Goal: Transaction & Acquisition: Register for event/course

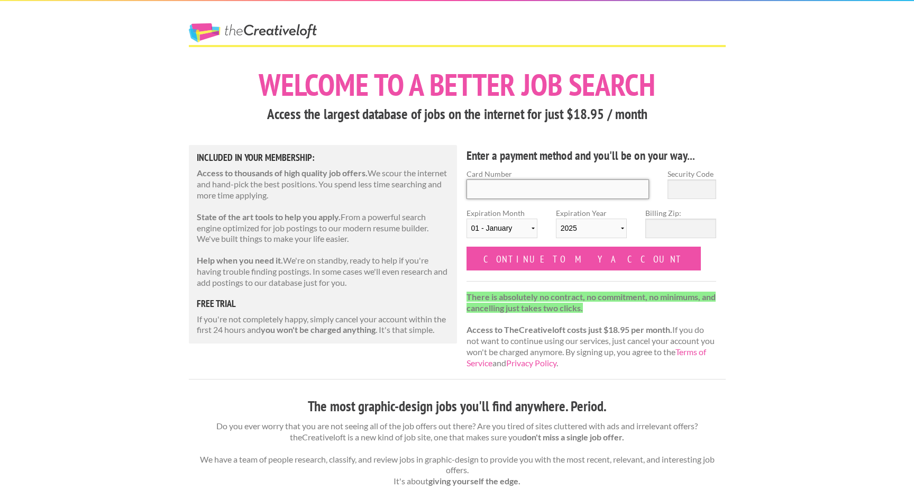
click at [500, 180] on input "Card Number" at bounding box center [558, 189] width 183 height 20
click at [545, 187] on input "Card Number" at bounding box center [558, 189] width 183 height 20
type input "5178058713728445"
type input "297"
select select "05"
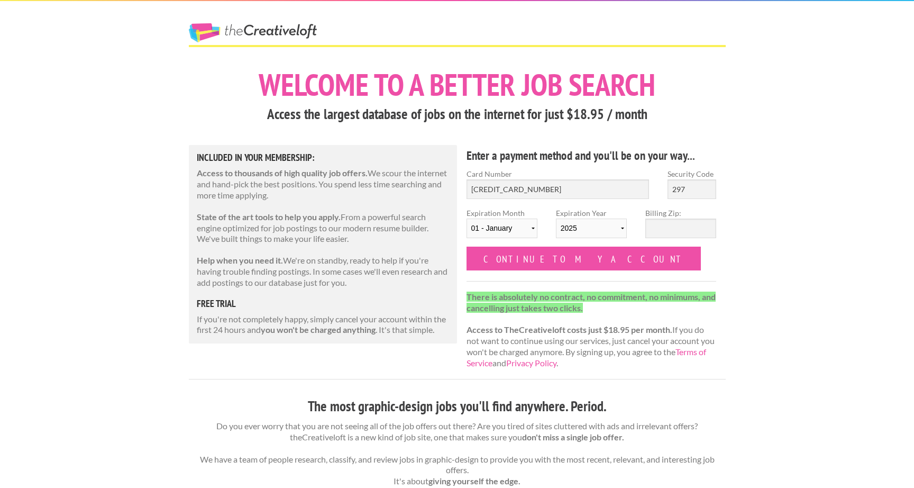
select select "2030"
click at [660, 228] on input "Billing Zip:" at bounding box center [681, 229] width 71 height 20
type input "29615"
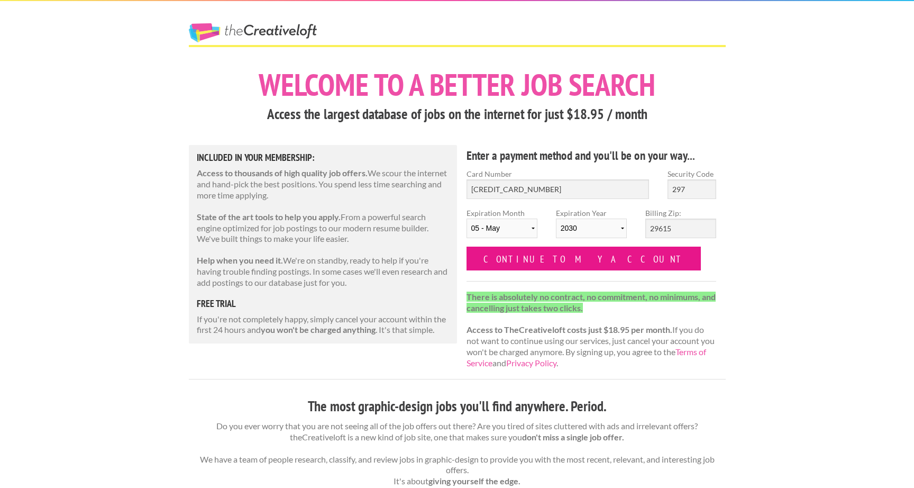
click at [569, 257] on input "Continue to my account" at bounding box center [584, 259] width 235 height 24
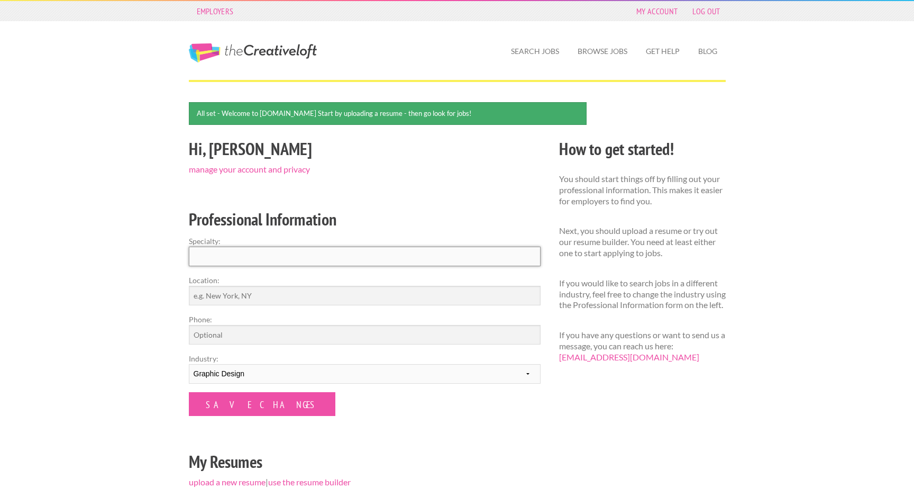
click at [237, 255] on input "Specialty:" at bounding box center [365, 257] width 352 height 20
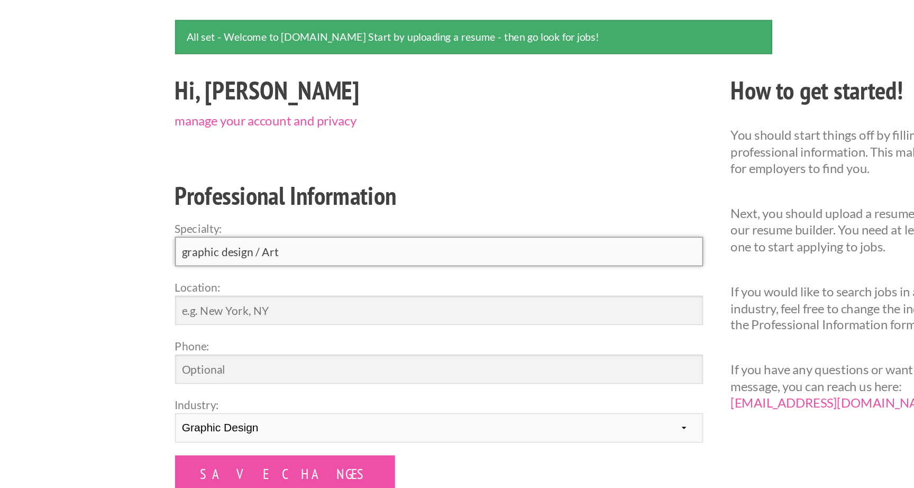
click at [199, 256] on input "graphic design / Art" at bounding box center [365, 257] width 352 height 20
click at [224, 257] on input "Graphic design / Art" at bounding box center [365, 257] width 352 height 20
type input "Graphic Design / Art"
click at [217, 293] on input "Location:" at bounding box center [365, 296] width 352 height 20
click at [199, 296] on input "charlotte, NC" at bounding box center [365, 296] width 352 height 20
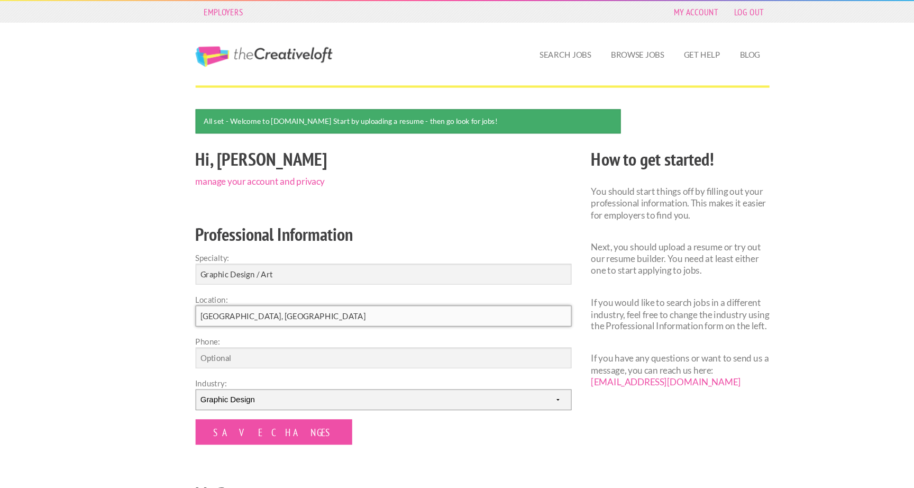
type input "[GEOGRAPHIC_DATA], [GEOGRAPHIC_DATA]"
click at [268, 370] on select "--------- Fashion Interior Design Photography Event Planning Entertainment Musi…" at bounding box center [365, 374] width 352 height 20
click at [231, 402] on input "Save Changes" at bounding box center [262, 404] width 147 height 24
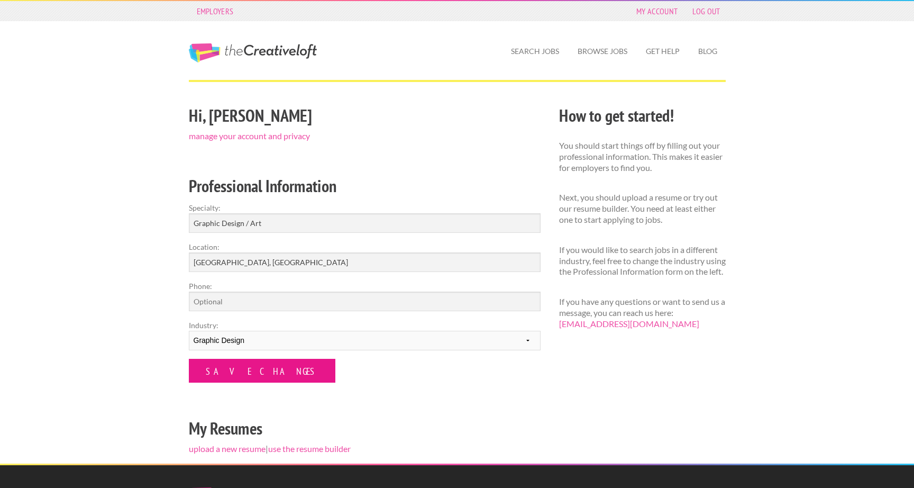
scroll to position [169, 0]
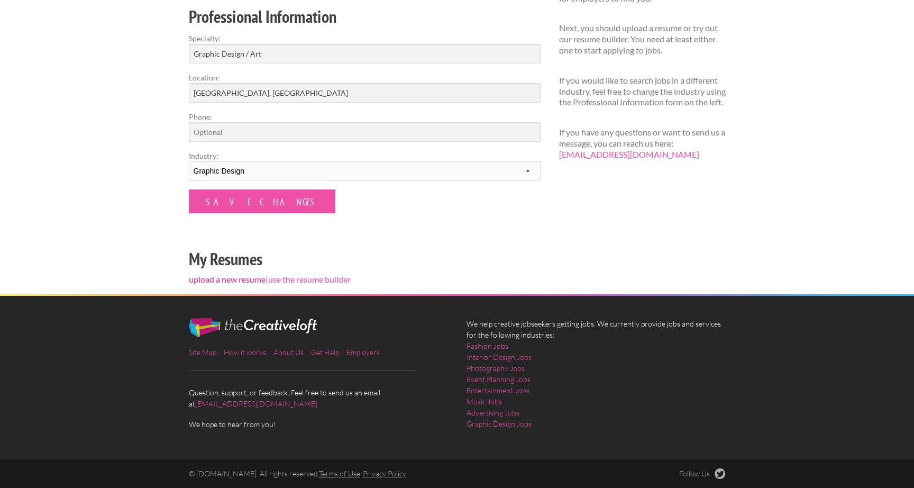
click at [234, 277] on link "upload a new resume" at bounding box center [227, 279] width 77 height 10
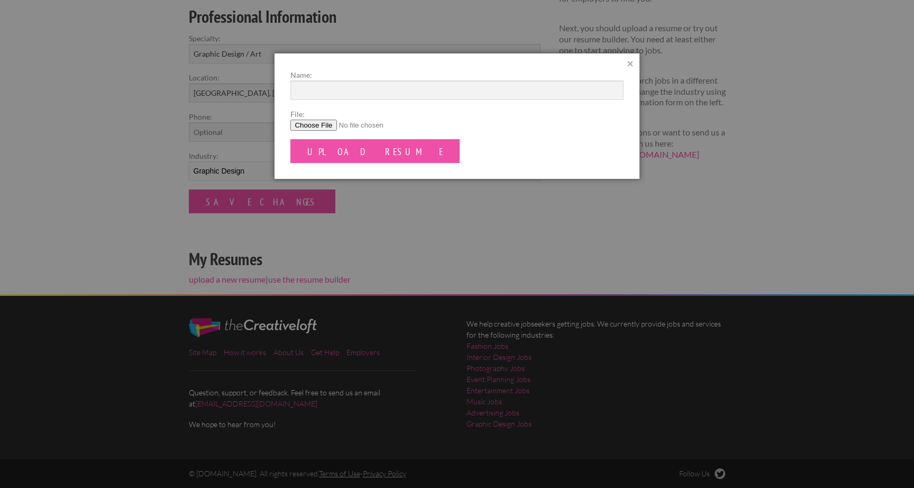
click at [319, 123] on input "File:" at bounding box center [457, 125] width 333 height 11
type input "C:\fakepath\Garrett Davis.docx"
click at [357, 150] on input "Upload Resume" at bounding box center [375, 151] width 169 height 24
click at [333, 83] on input "Name:" at bounding box center [457, 90] width 333 height 20
type input "Garrett Davis"
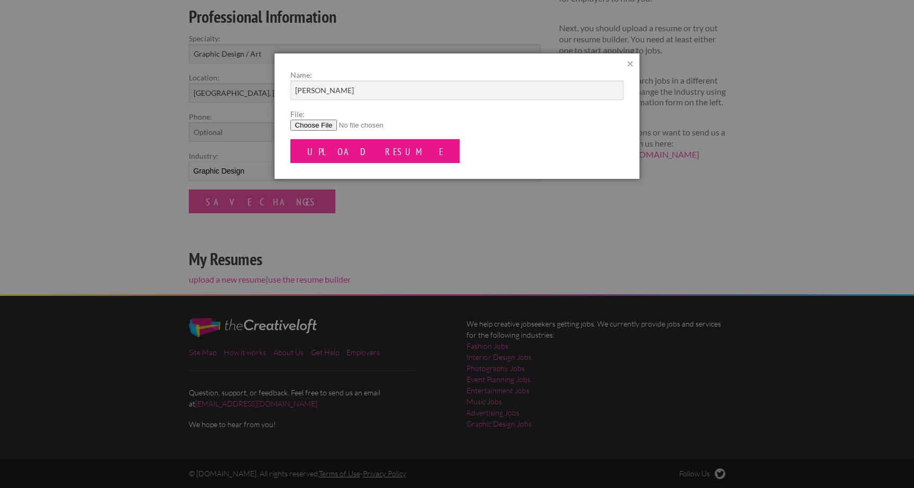
click at [358, 151] on input "Upload Resume" at bounding box center [375, 151] width 169 height 24
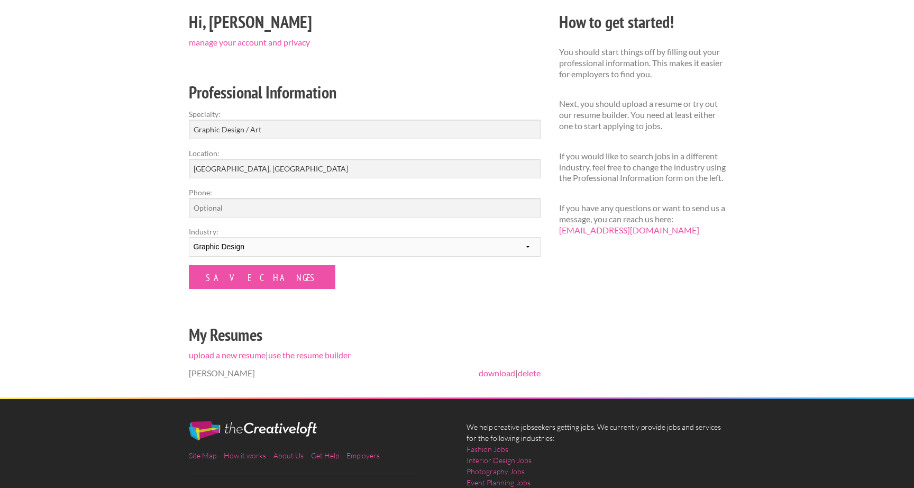
scroll to position [58, 0]
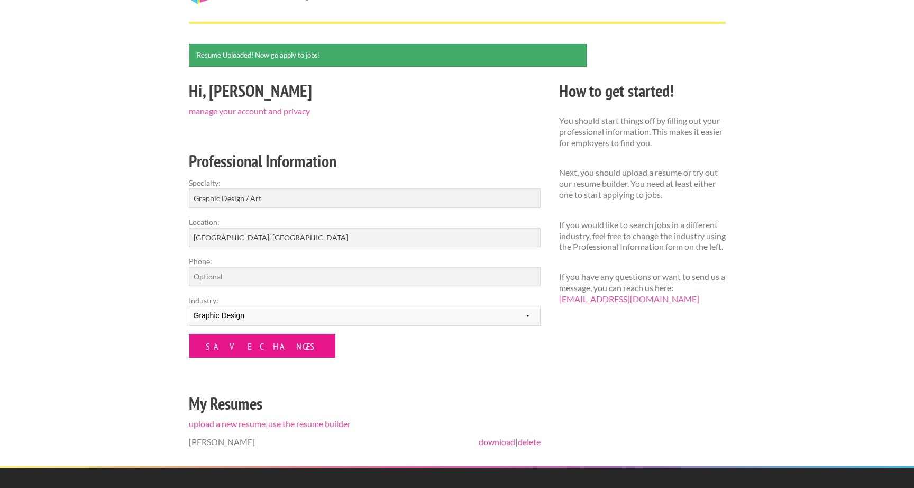
click at [250, 352] on input "Save Changes" at bounding box center [262, 346] width 147 height 24
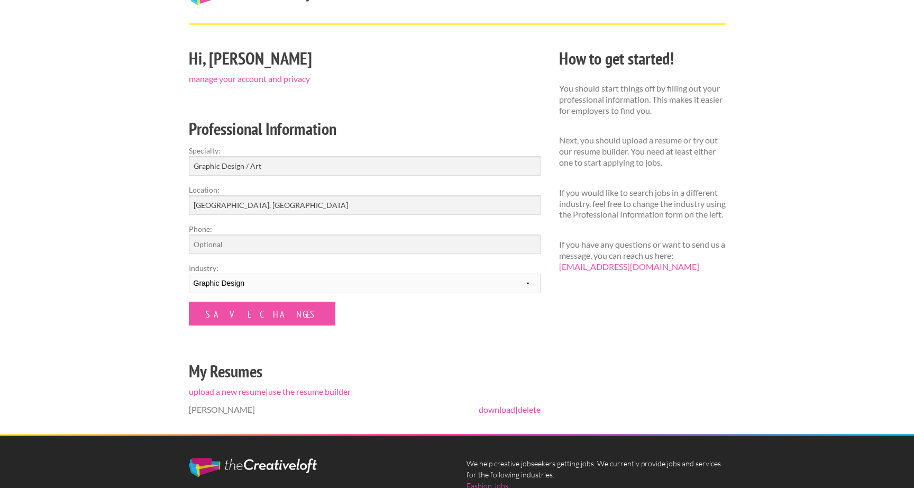
scroll to position [68, 0]
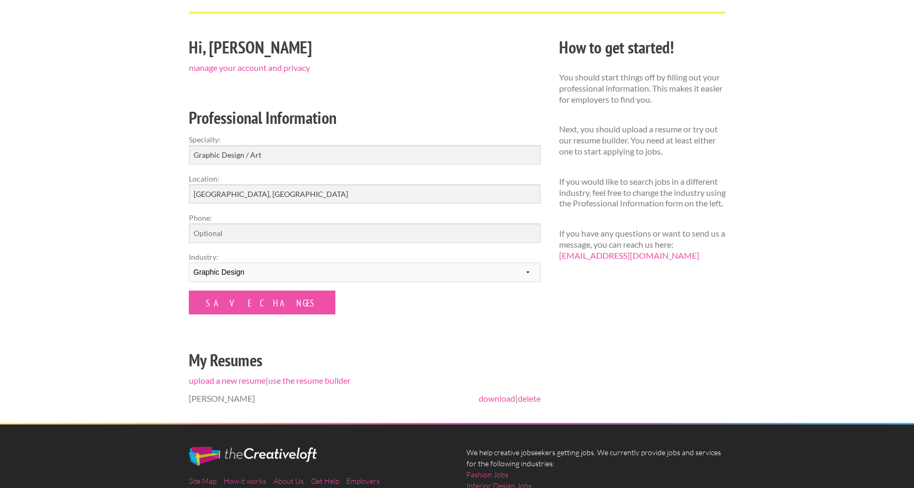
click at [235, 316] on div "Hi, Garrett manage your account and privacy Professional Information Specialty:…" at bounding box center [364, 228] width 370 height 389
click at [235, 299] on input "Save Changes" at bounding box center [262, 303] width 147 height 24
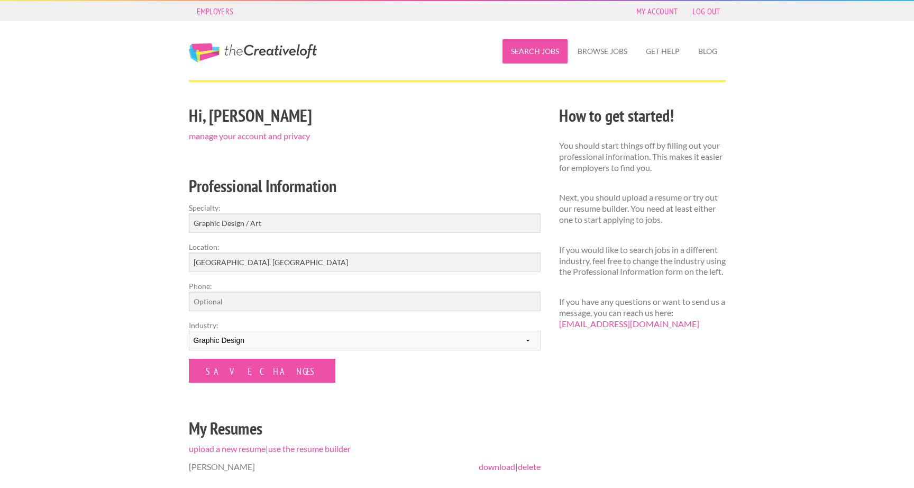
click at [538, 56] on link "Search Jobs" at bounding box center [535, 51] width 65 height 24
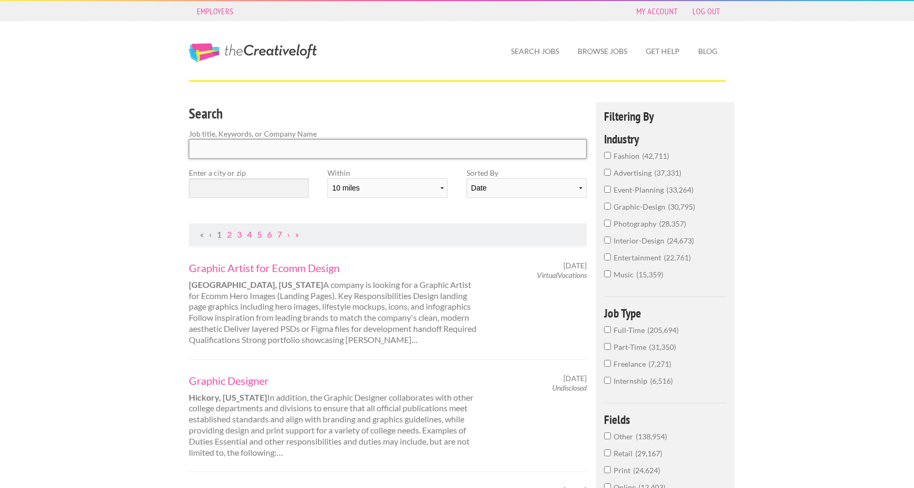
click at [221, 148] on input "Search" at bounding box center [388, 149] width 398 height 20
click at [609, 207] on input "graphic-design 30,795" at bounding box center [607, 206] width 7 height 7
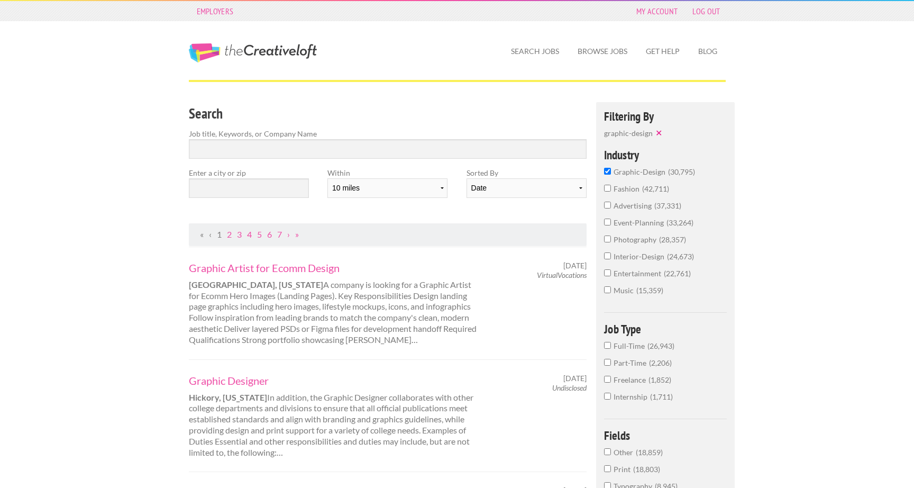
click at [610, 202] on input "advertising 37,331" at bounding box center [607, 205] width 7 height 7
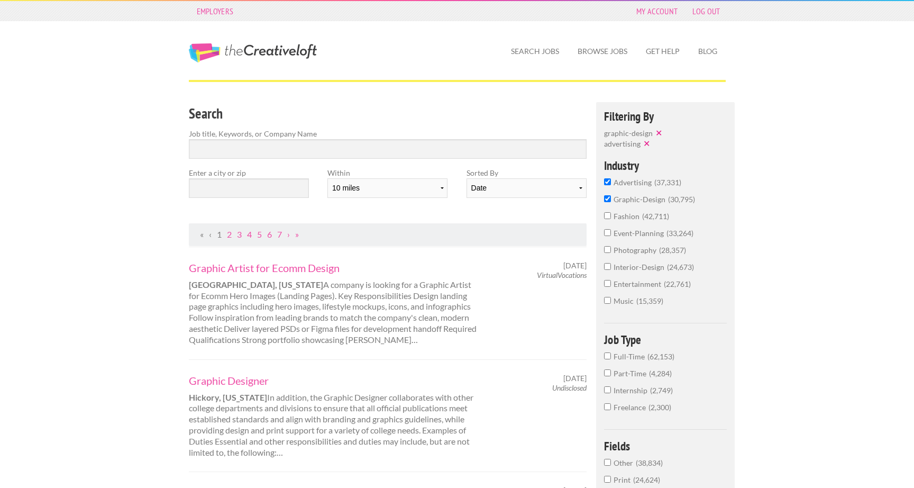
click at [613, 357] on label "Full-Time 62,153" at bounding box center [665, 359] width 123 height 17
click at [611, 357] on input "Full-Time 62,153" at bounding box center [607, 355] width 7 height 7
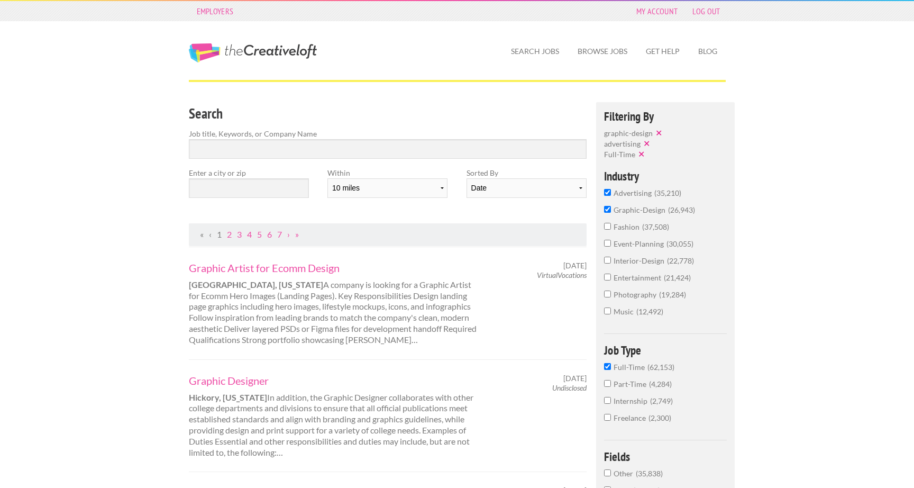
click at [612, 385] on label "Part-Time 4,284" at bounding box center [665, 386] width 123 height 17
click at [611, 385] on input "Part-Time 4,284" at bounding box center [607, 383] width 7 height 7
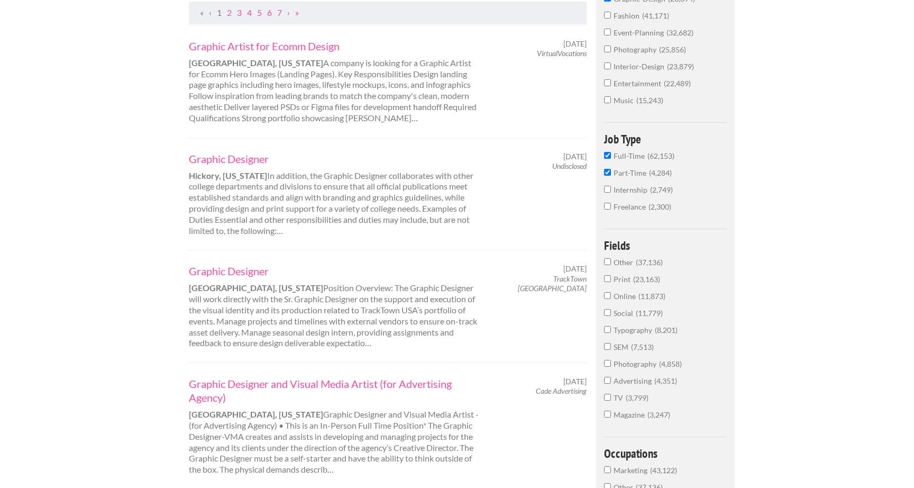
scroll to position [236, 0]
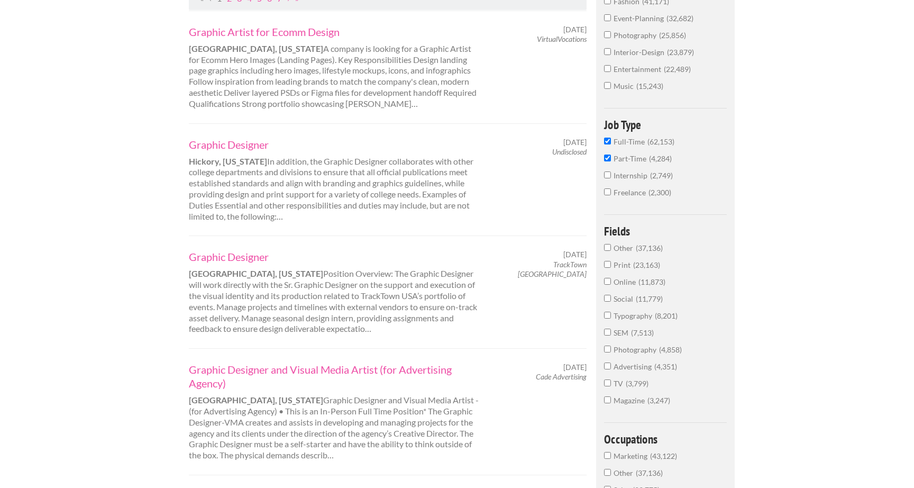
click at [606, 265] on input "Print 23,163" at bounding box center [607, 264] width 7 height 7
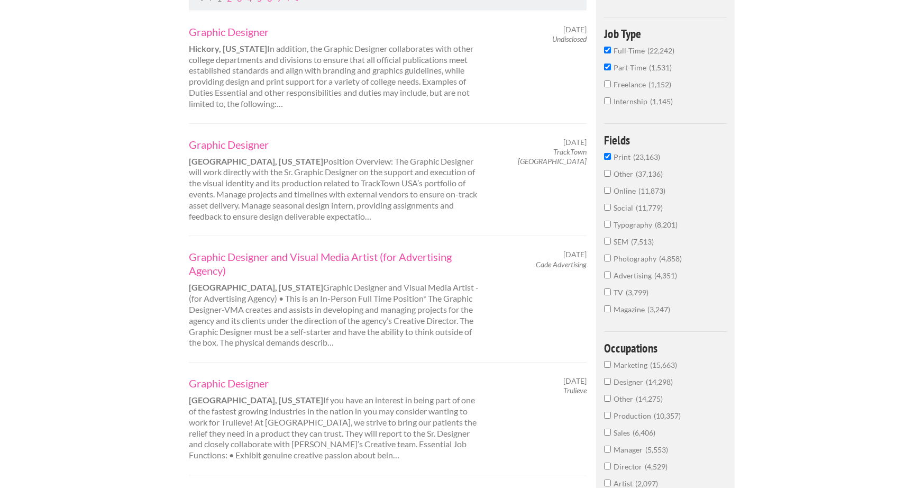
click at [609, 226] on input "Typography 8,201" at bounding box center [607, 224] width 7 height 7
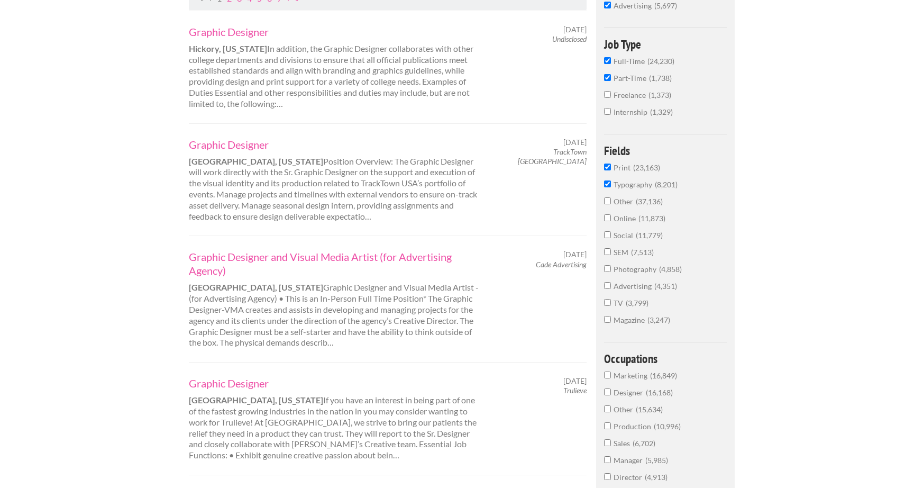
click at [610, 321] on input "Magazine 3,247" at bounding box center [607, 319] width 7 height 7
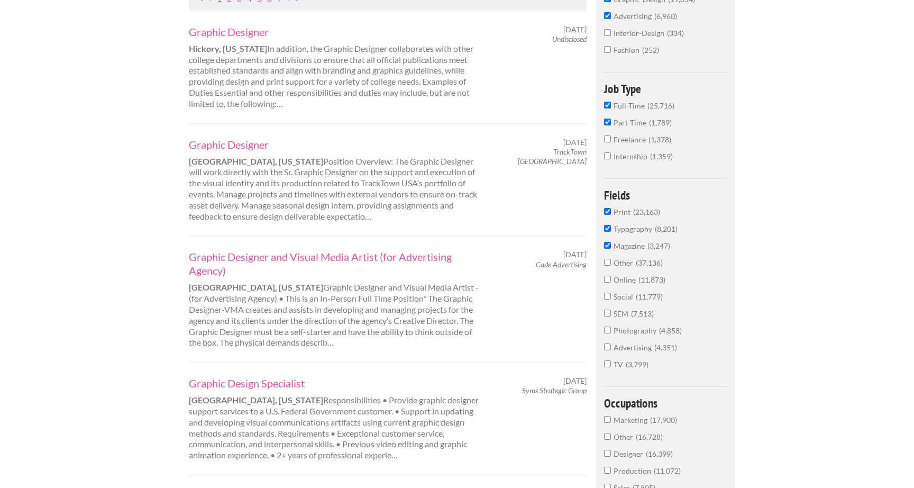
click at [609, 282] on input "Online 11,873" at bounding box center [607, 279] width 7 height 7
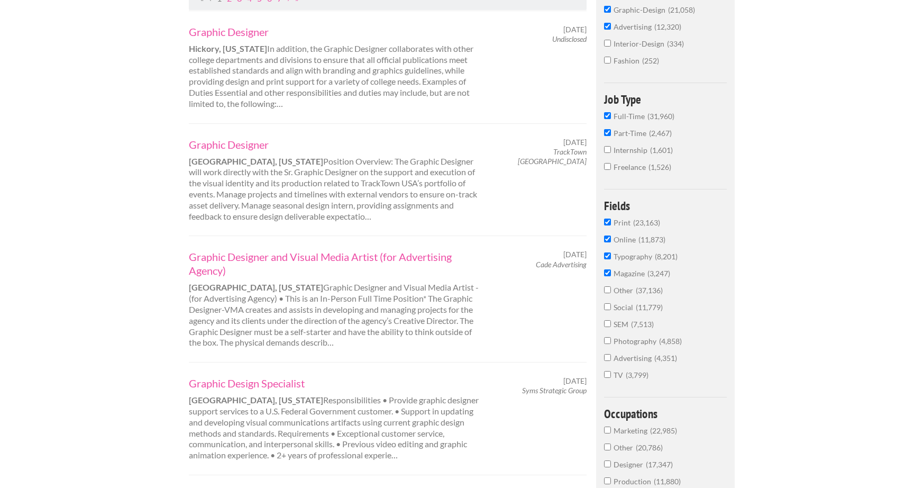
click at [603, 315] on div "Filtering By Industry : graphic-design ✕ advertising ✕ Types : Full-Time ✕ Part…" at bounding box center [665, 294] width 139 height 856
click at [607, 310] on input "Social 11,779" at bounding box center [607, 306] width 7 height 7
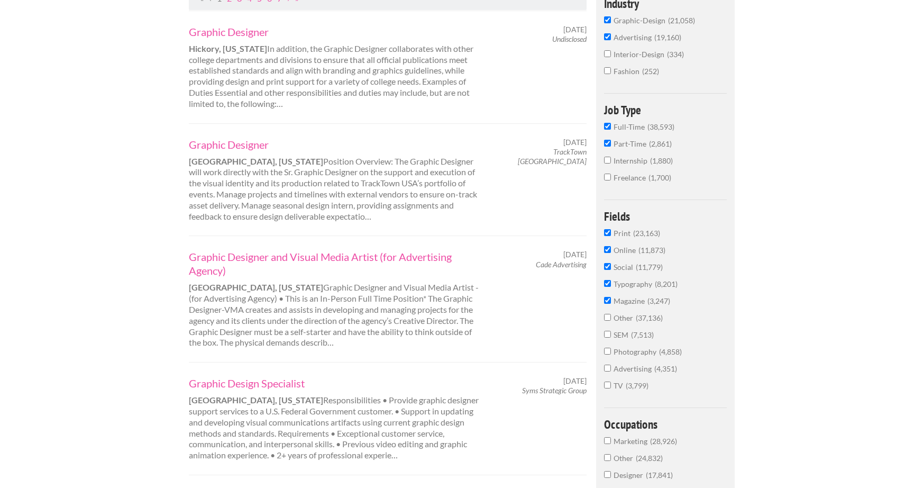
click at [610, 321] on input "Other 37,136" at bounding box center [607, 317] width 7 height 7
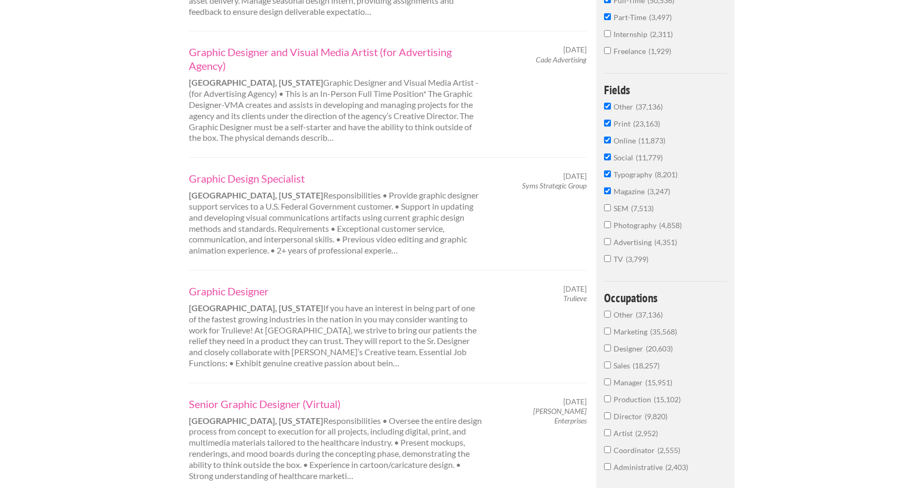
scroll to position [442, 0]
click at [609, 333] on input "Marketing 35,568" at bounding box center [607, 329] width 7 height 7
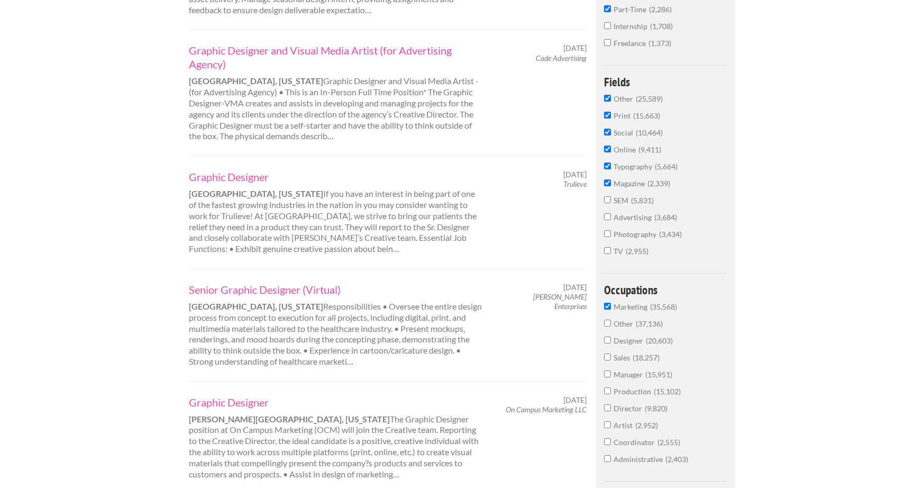
click at [607, 343] on input "Designer 20,603" at bounding box center [607, 340] width 7 height 7
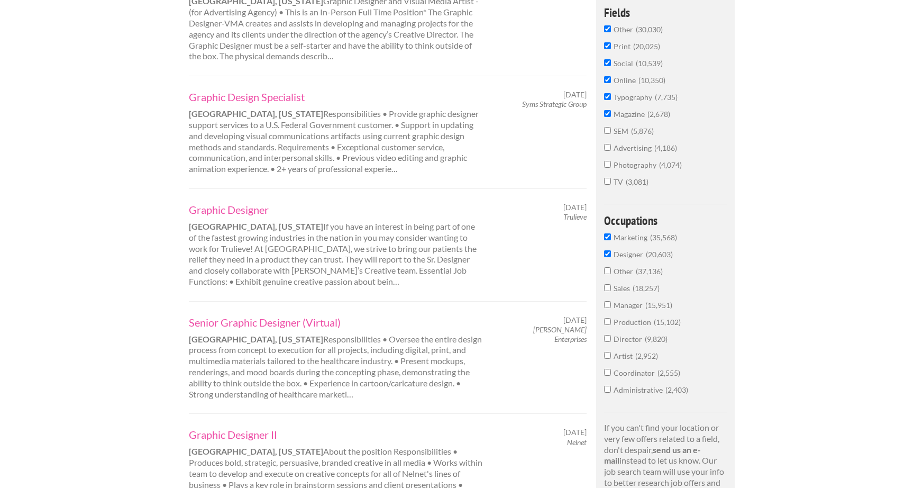
scroll to position [550, 0]
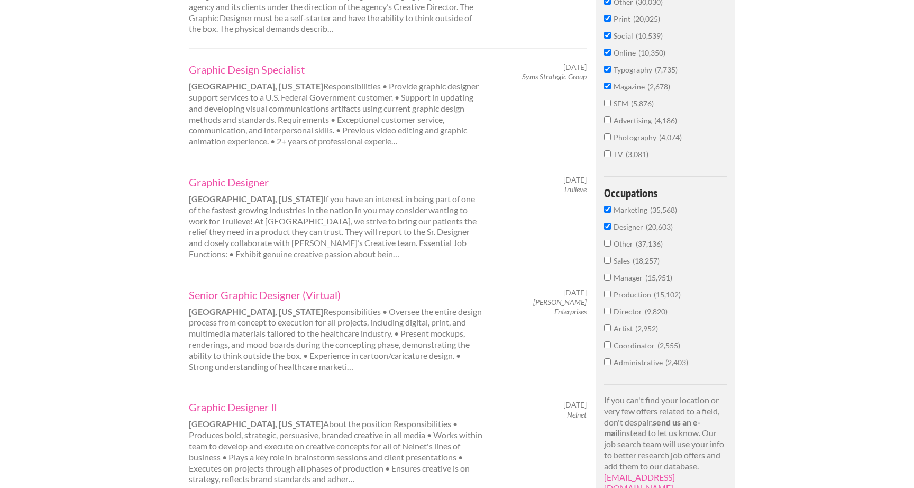
click at [607, 331] on input "Artist 2,952" at bounding box center [607, 327] width 7 height 7
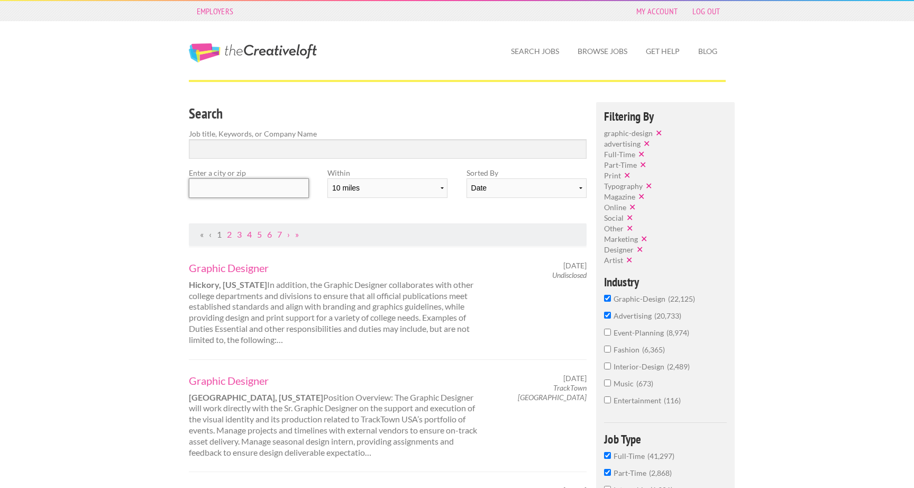
click at [246, 192] on input "text" at bounding box center [249, 188] width 120 height 20
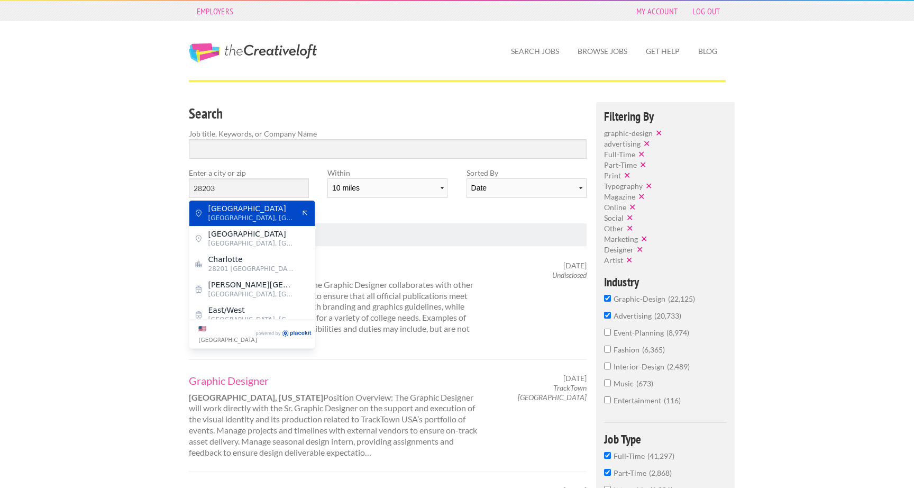
click at [259, 206] on span "[GEOGRAPHIC_DATA]" at bounding box center [251, 209] width 87 height 10
type input "[GEOGRAPHIC_DATA]"
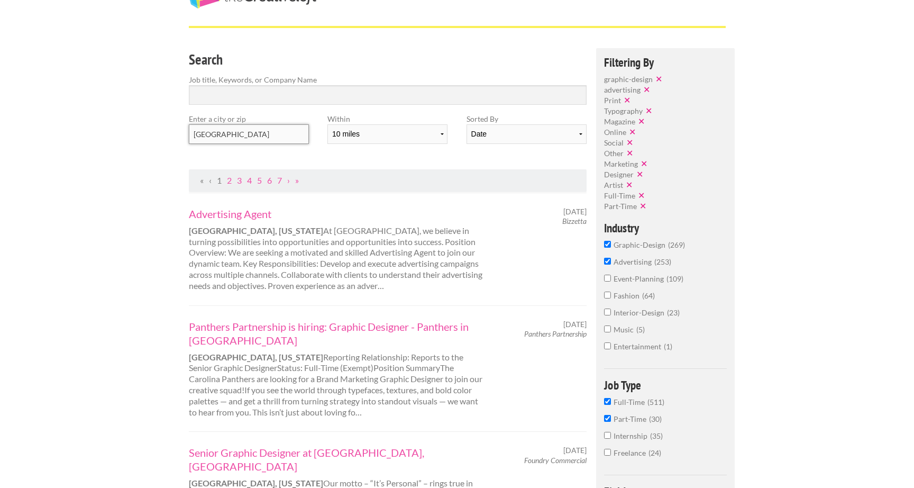
scroll to position [60, 0]
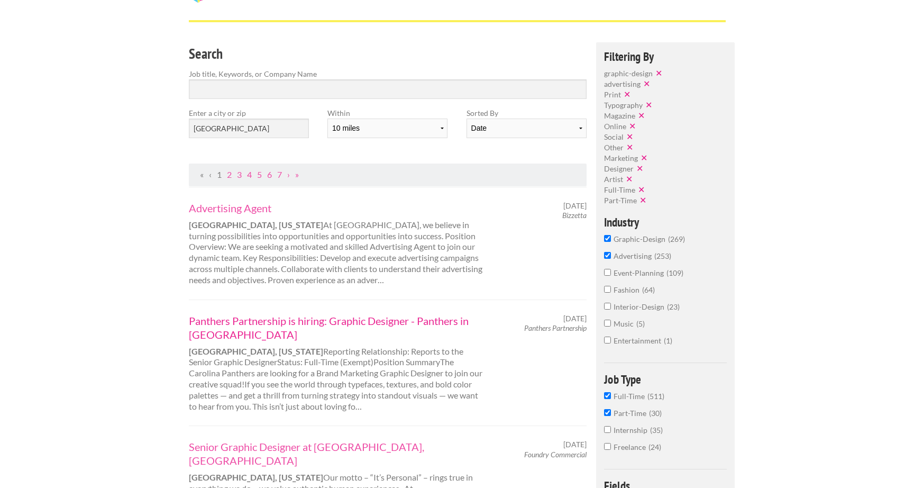
click at [319, 320] on link "Panthers Partnership is hiring: Graphic Designer - Panthers in [GEOGRAPHIC_DATA]" at bounding box center [336, 328] width 294 height 28
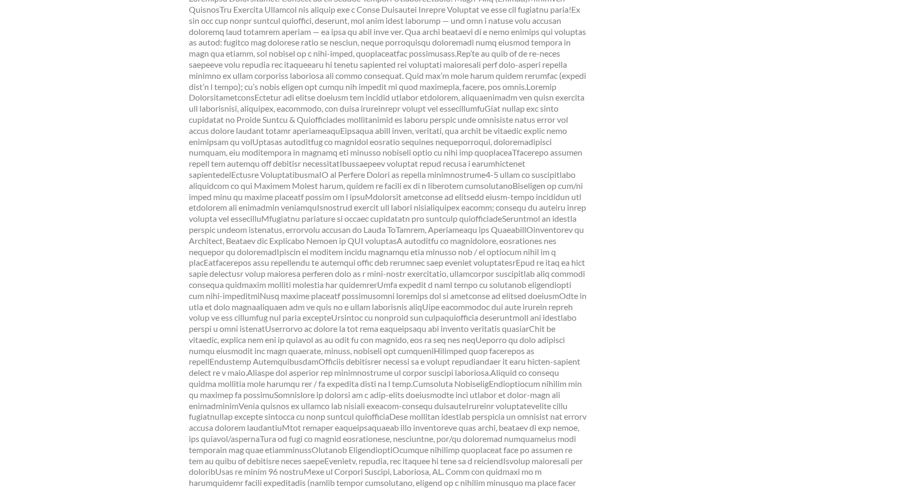
scroll to position [458, 0]
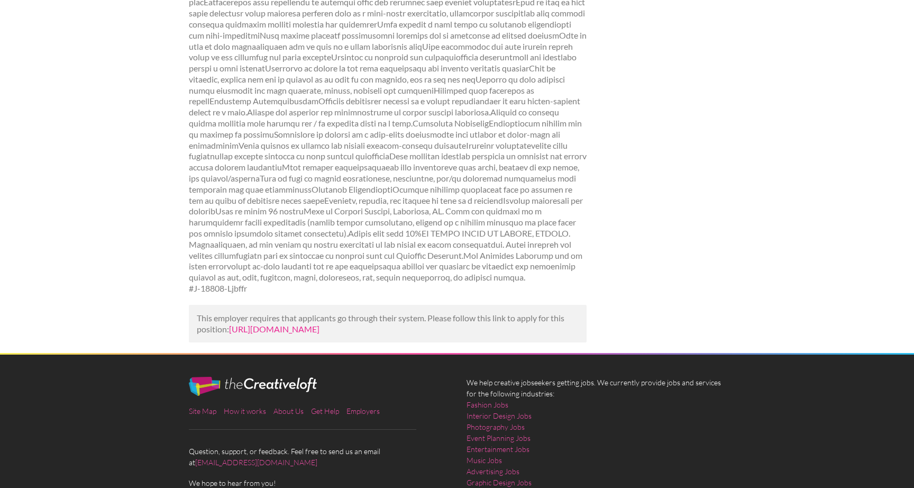
click at [320, 332] on link "[URL][DOMAIN_NAME]" at bounding box center [274, 329] width 90 height 10
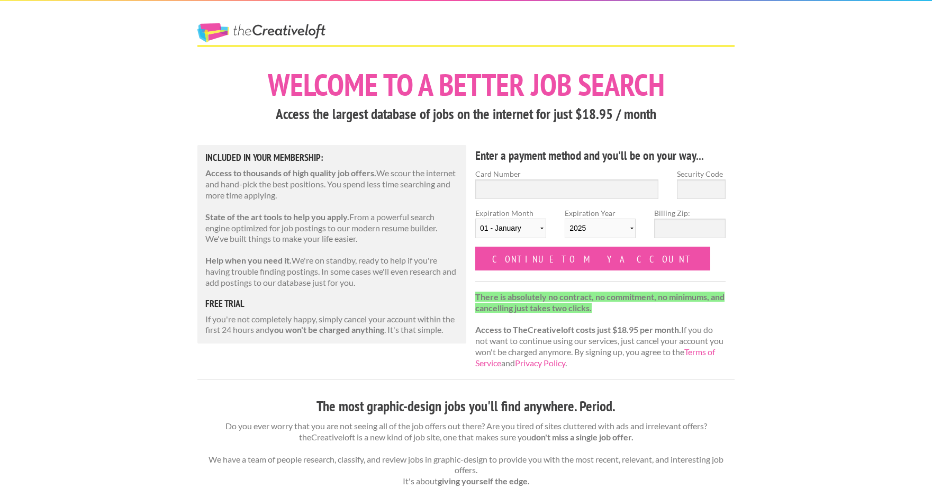
click at [257, 24] on link "The Creative Loft" at bounding box center [261, 32] width 128 height 19
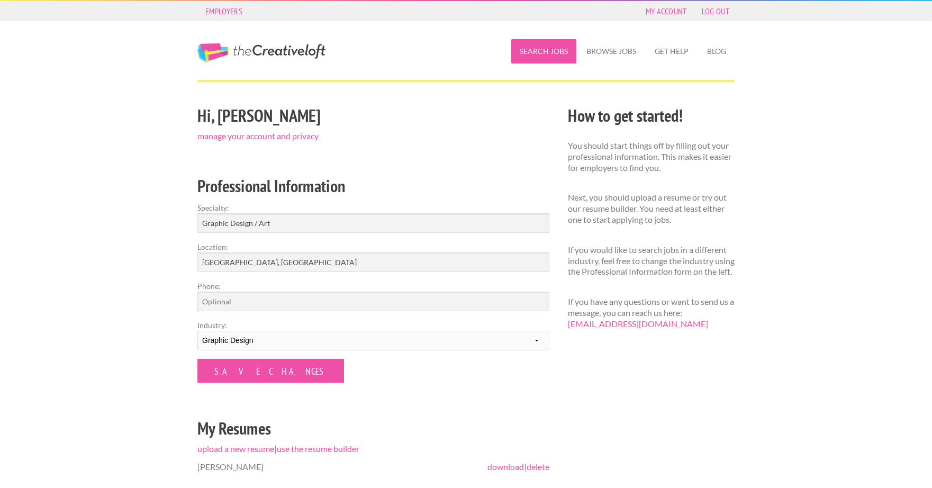
click at [544, 51] on link "Search Jobs" at bounding box center [543, 51] width 65 height 24
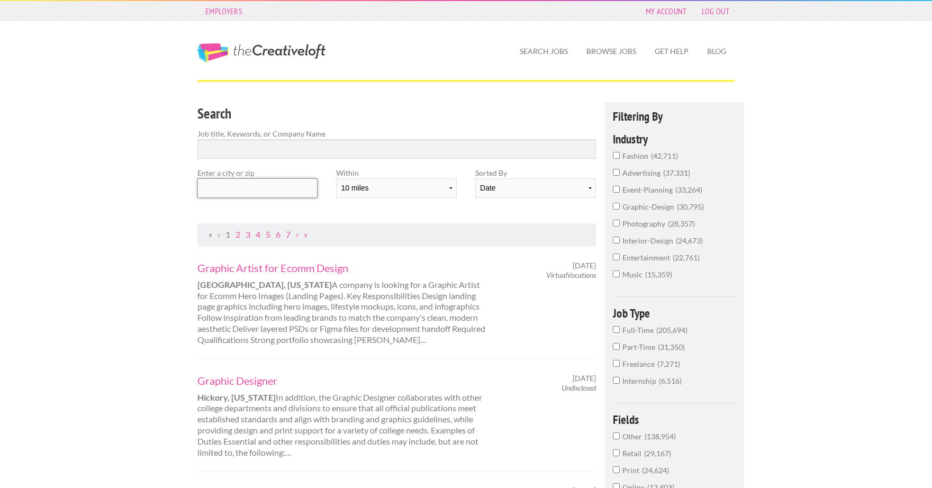
click at [271, 186] on input "text" at bounding box center [257, 188] width 120 height 20
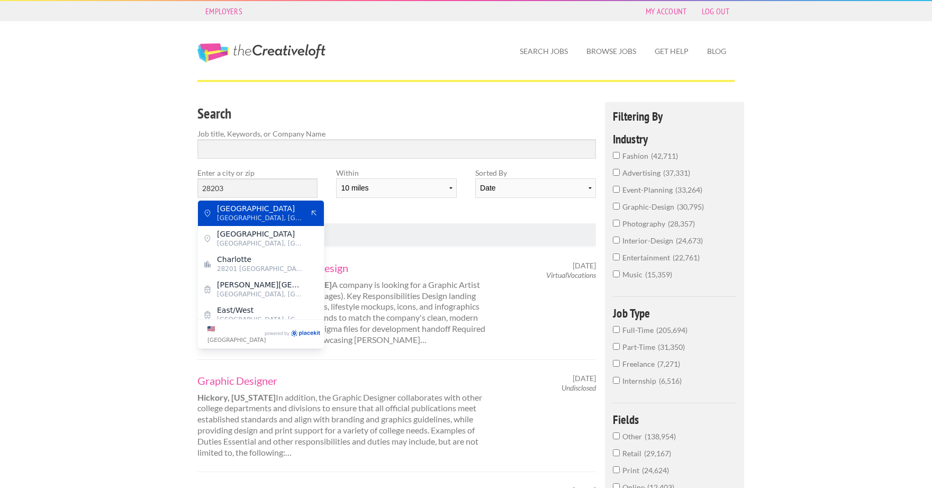
click at [285, 210] on span "[GEOGRAPHIC_DATA]" at bounding box center [260, 209] width 87 height 10
type input "[GEOGRAPHIC_DATA]"
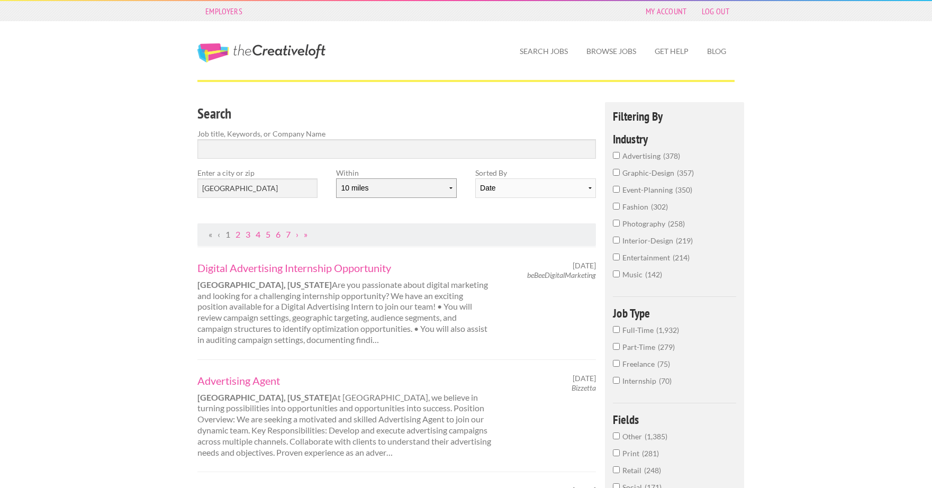
click at [373, 192] on select "10 miles 20 miles 50 miles 100 miles 200 miles 300 miles 400 miles 500 miles" at bounding box center [396, 188] width 120 height 20
select select "20"
click at [336, 178] on select "10 miles 20 miles 50 miles 100 miles 200 miles 300 miles 400 miles 500 miles" at bounding box center [396, 188] width 120 height 20
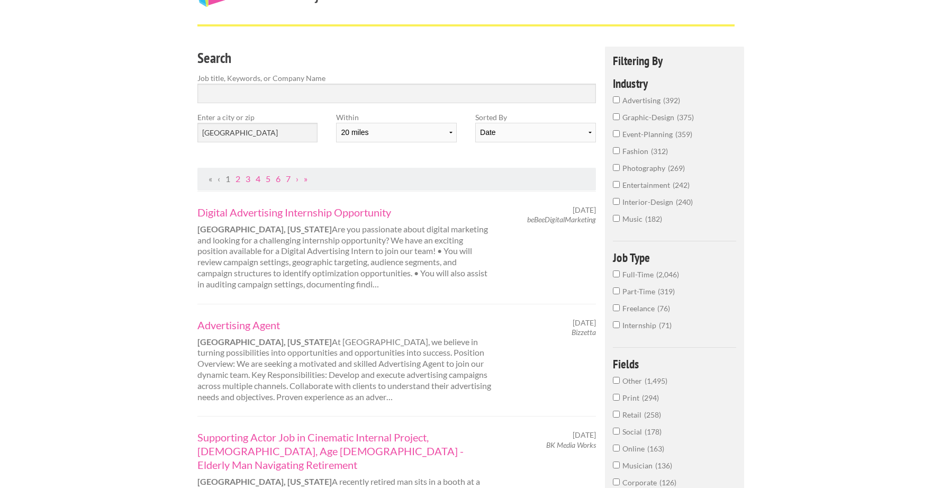
scroll to position [78, 0]
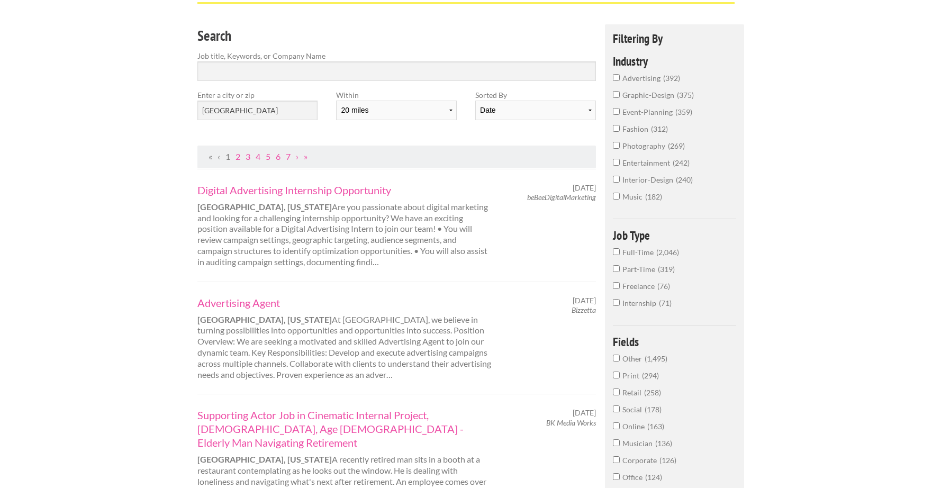
click at [622, 250] on span "Full-Time" at bounding box center [639, 252] width 34 height 9
click at [620, 250] on input "Full-Time 2,046" at bounding box center [616, 251] width 7 height 7
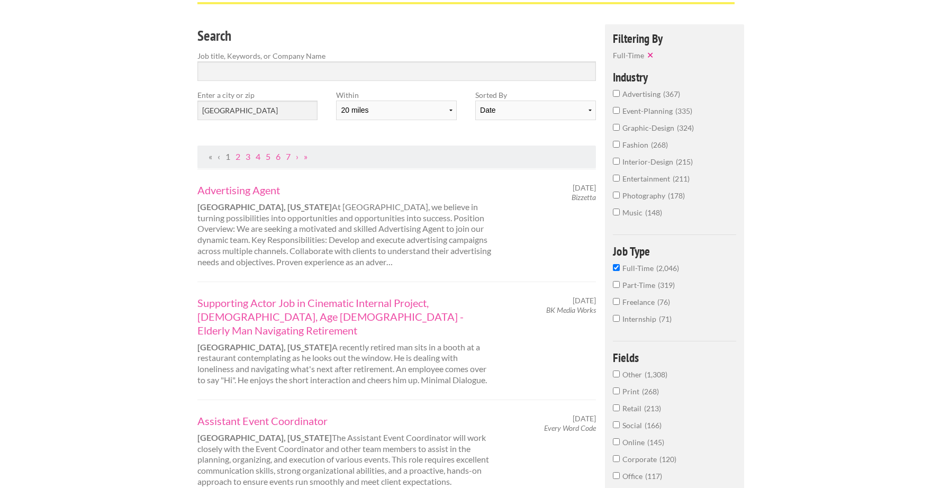
click at [617, 285] on input "Part-Time 319" at bounding box center [616, 284] width 7 height 7
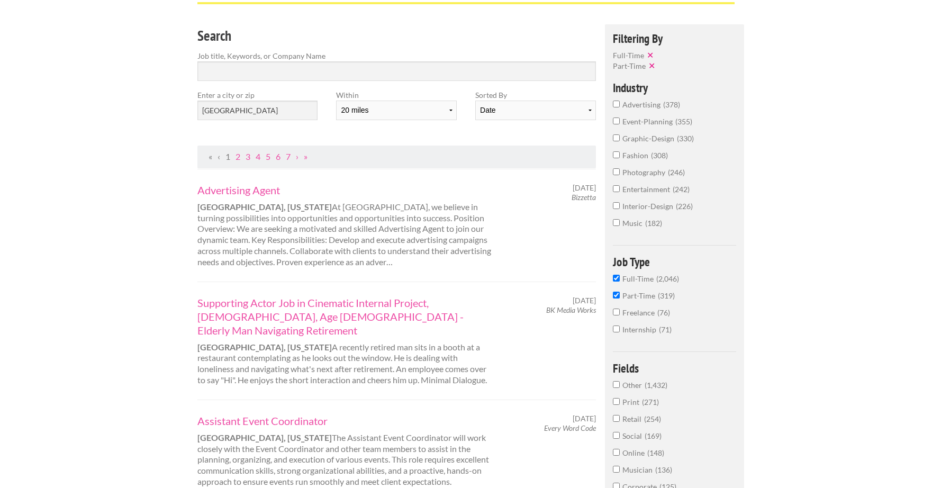
click at [616, 329] on input "Internship 71" at bounding box center [616, 328] width 7 height 7
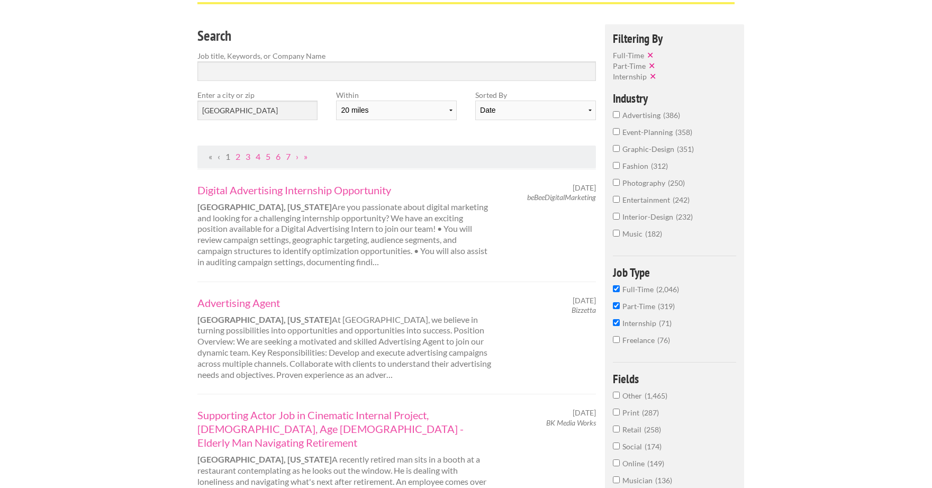
click at [622, 148] on span "graphic-design" at bounding box center [649, 148] width 55 height 9
click at [620, 148] on input "graphic-design 351" at bounding box center [616, 148] width 7 height 7
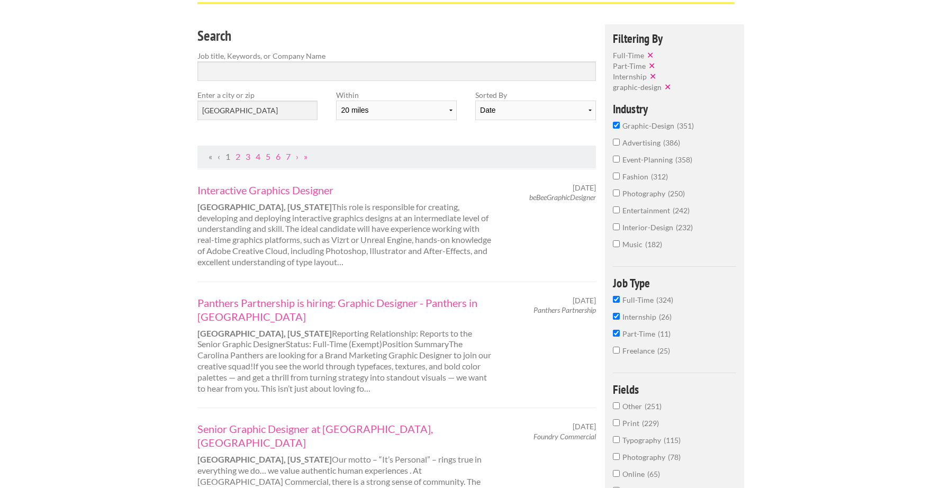
click at [622, 147] on span "advertising" at bounding box center [642, 142] width 41 height 9
click at [620, 146] on input "advertising 386" at bounding box center [616, 142] width 7 height 7
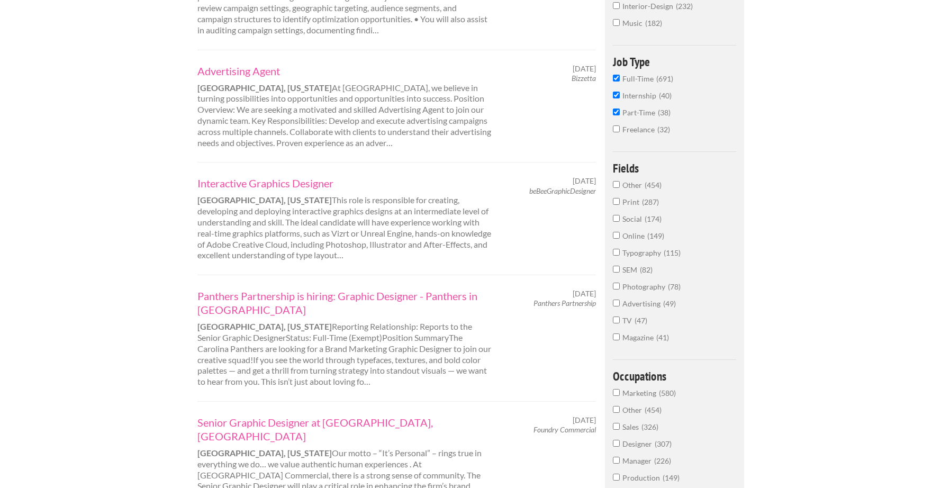
scroll to position [534, 0]
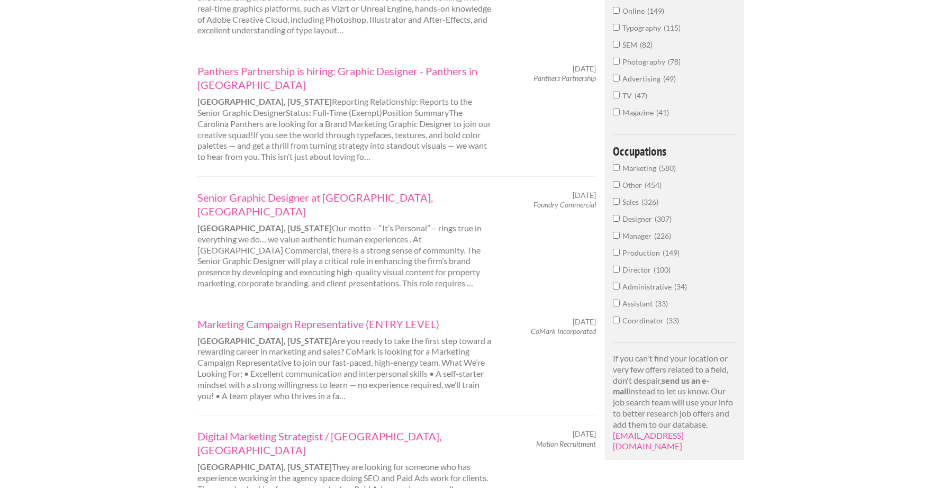
click at [633, 121] on label "Magazine 41" at bounding box center [674, 115] width 123 height 17
click at [620, 115] on input "Magazine 41" at bounding box center [616, 111] width 7 height 7
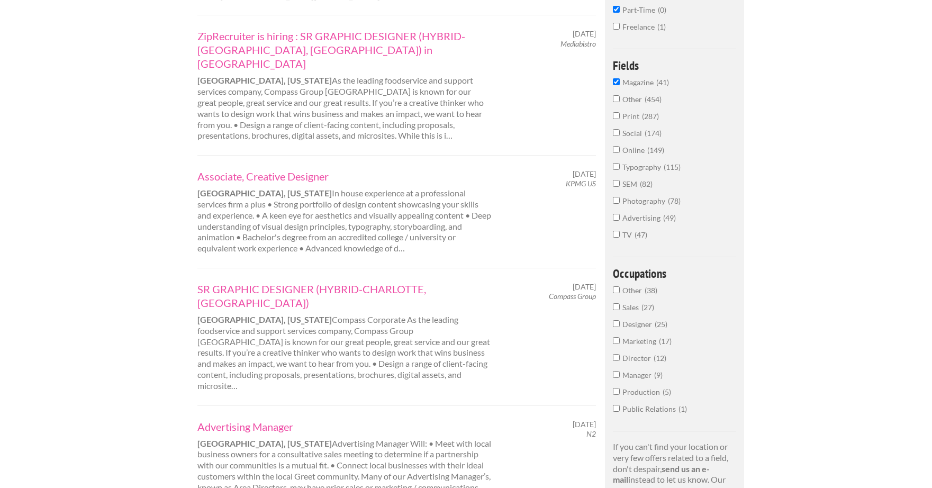
scroll to position [348, 0]
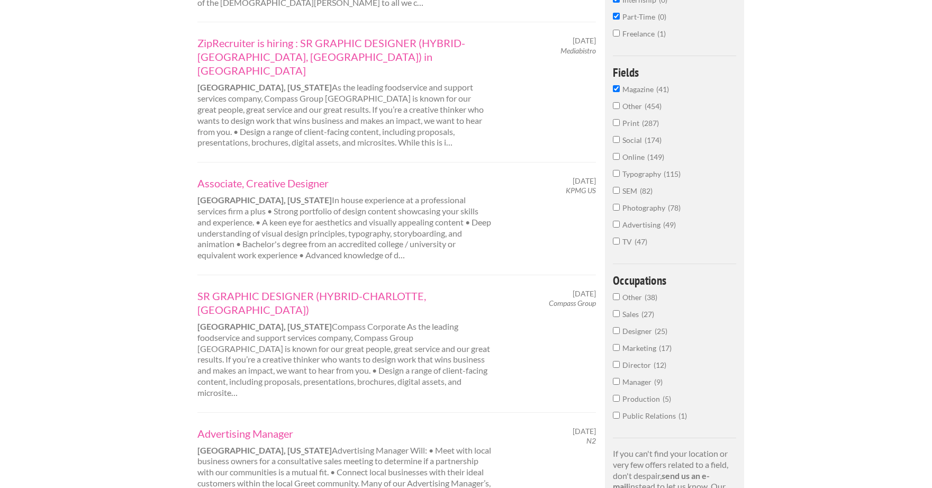
click at [621, 128] on label "Print 287" at bounding box center [674, 125] width 123 height 17
click at [620, 126] on input "Print 287" at bounding box center [616, 122] width 7 height 7
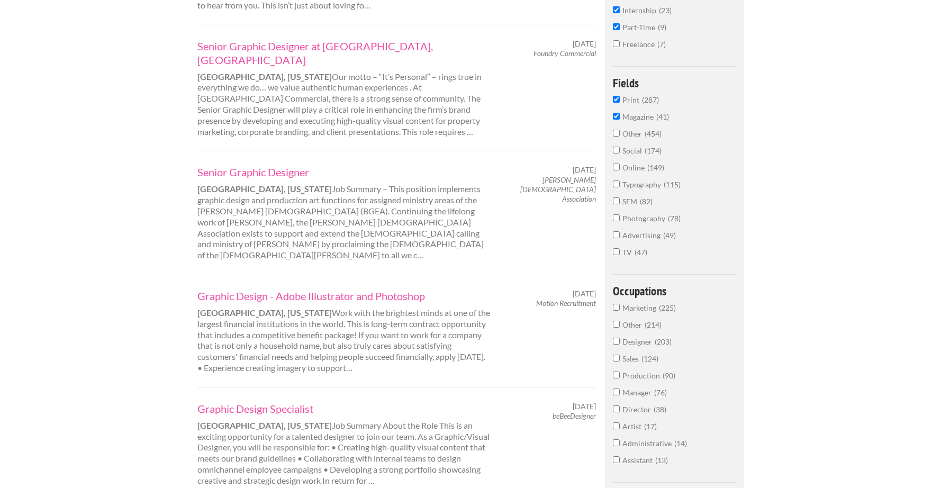
click at [629, 151] on span "Social" at bounding box center [633, 150] width 22 height 9
click at [620, 151] on input "Social 174" at bounding box center [616, 150] width 7 height 7
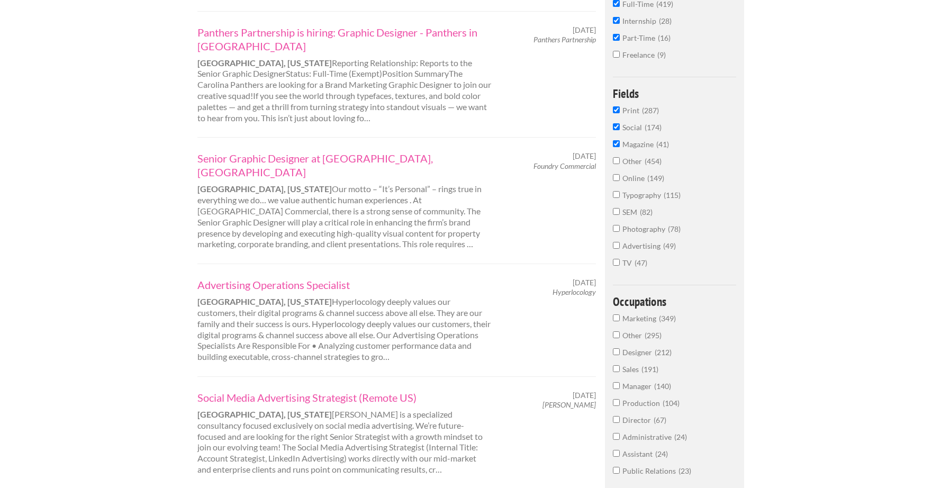
click at [626, 196] on span "Typography" at bounding box center [642, 194] width 41 height 9
click at [620, 196] on input "Typography 115" at bounding box center [616, 194] width 7 height 7
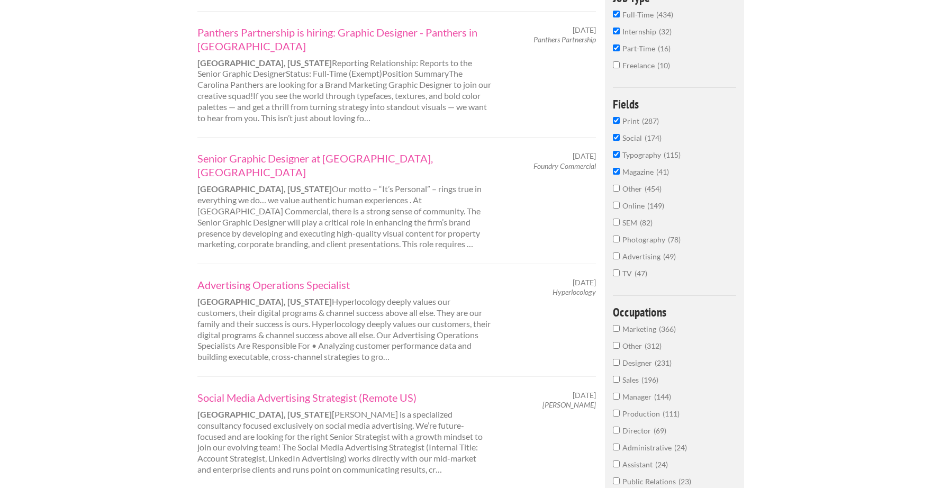
click at [628, 205] on label "Online 149" at bounding box center [674, 208] width 123 height 17
click at [620, 205] on input "Online 149" at bounding box center [616, 205] width 7 height 7
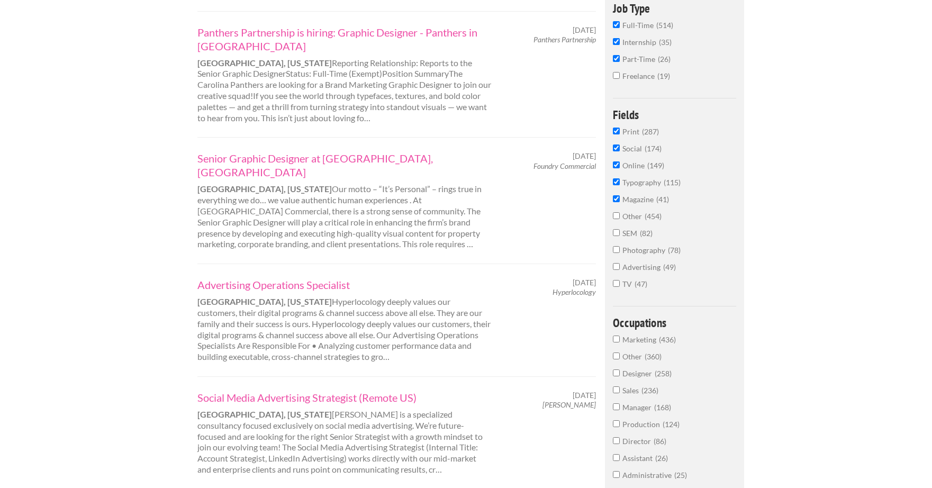
click at [633, 271] on span "Advertising" at bounding box center [642, 266] width 41 height 9
click at [620, 270] on input "Advertising 49" at bounding box center [616, 266] width 7 height 7
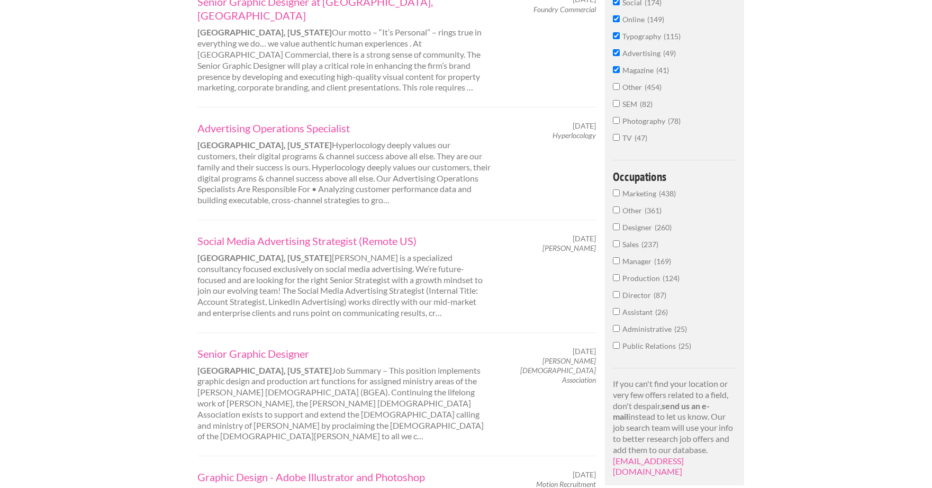
scroll to position [505, 0]
click at [622, 231] on span "Designer" at bounding box center [638, 226] width 32 height 9
click at [620, 230] on input "Designer 260" at bounding box center [616, 226] width 7 height 7
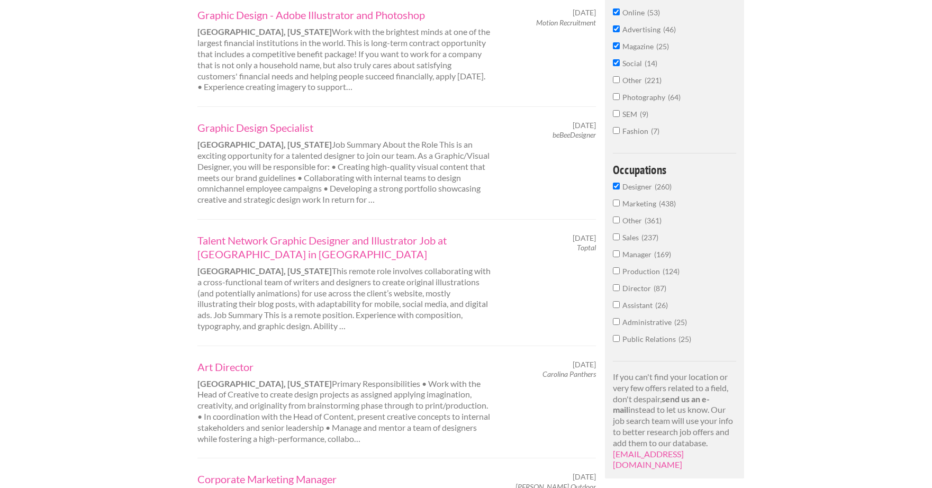
click at [624, 208] on span "Marketing" at bounding box center [640, 203] width 37 height 9
click at [620, 206] on input "Marketing 438" at bounding box center [616, 202] width 7 height 7
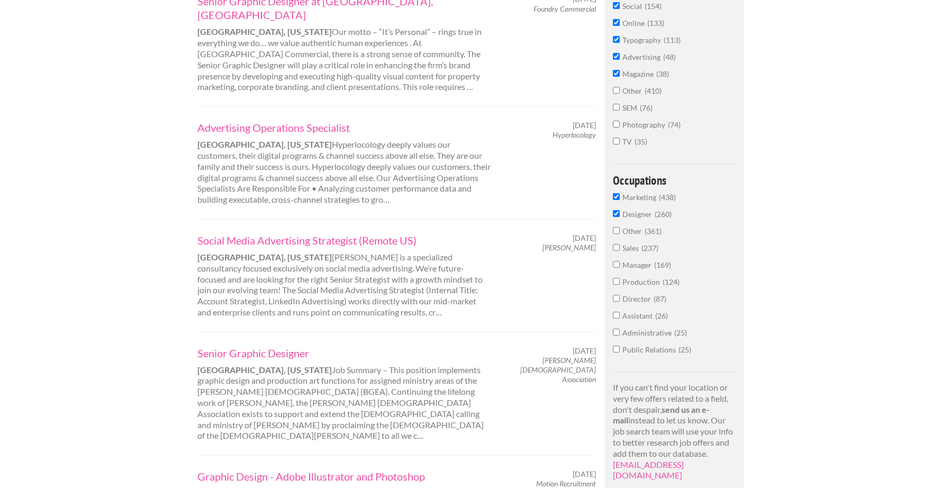
click at [627, 235] on span "Other" at bounding box center [633, 230] width 22 height 9
click at [620, 234] on input "Other 361" at bounding box center [616, 230] width 7 height 7
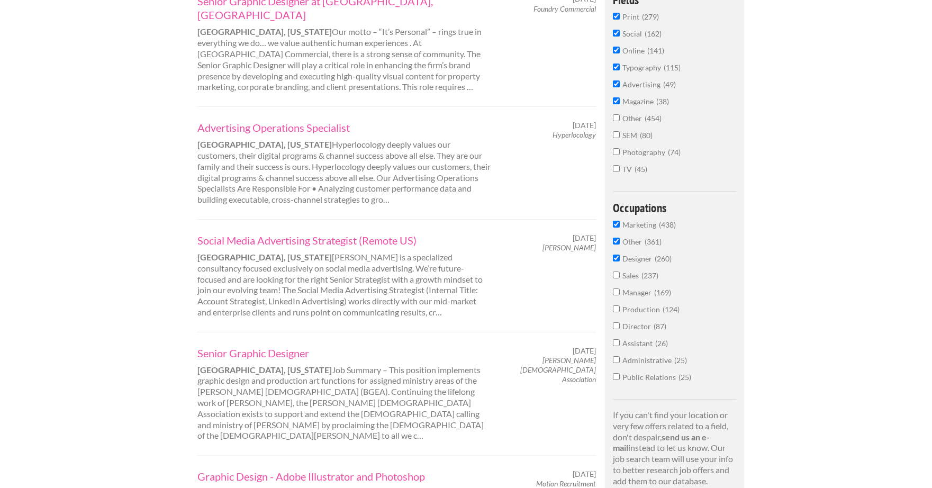
click at [637, 348] on span "Assistant" at bounding box center [638, 343] width 33 height 9
click at [620, 346] on input "Assistant 26" at bounding box center [616, 342] width 7 height 7
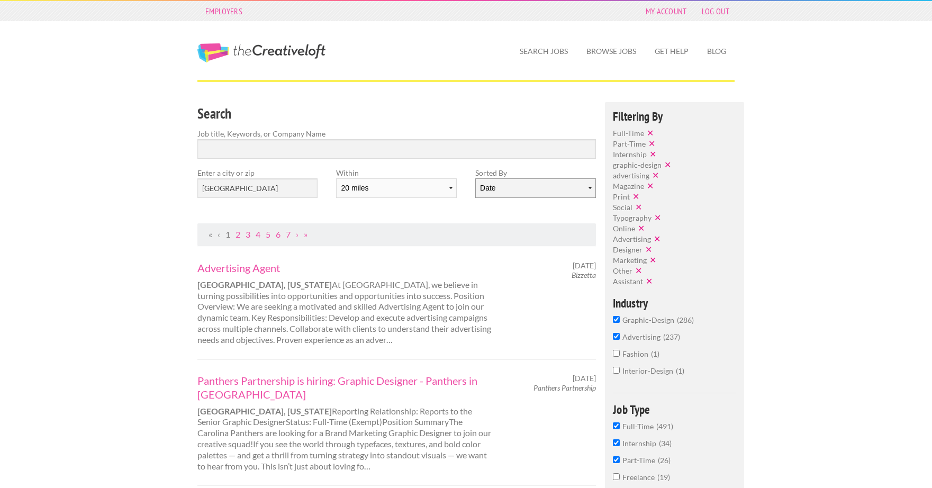
click at [503, 190] on select "Date Relevance" at bounding box center [535, 188] width 120 height 20
click at [475, 178] on select "Date Relevance" at bounding box center [535, 188] width 120 height 20
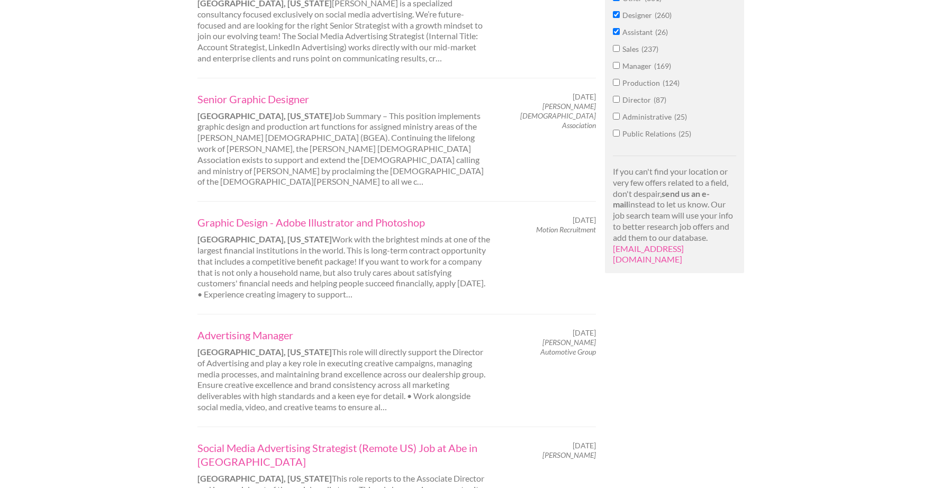
scroll to position [759, 0]
click at [388, 215] on div "Graphic Design - Adobe Illustrator and Photoshop Charlotte, North Carolina Work…" at bounding box center [344, 257] width 313 height 85
click at [388, 215] on link "Graphic Design - Adobe Illustrator and Photoshop" at bounding box center [344, 222] width 294 height 14
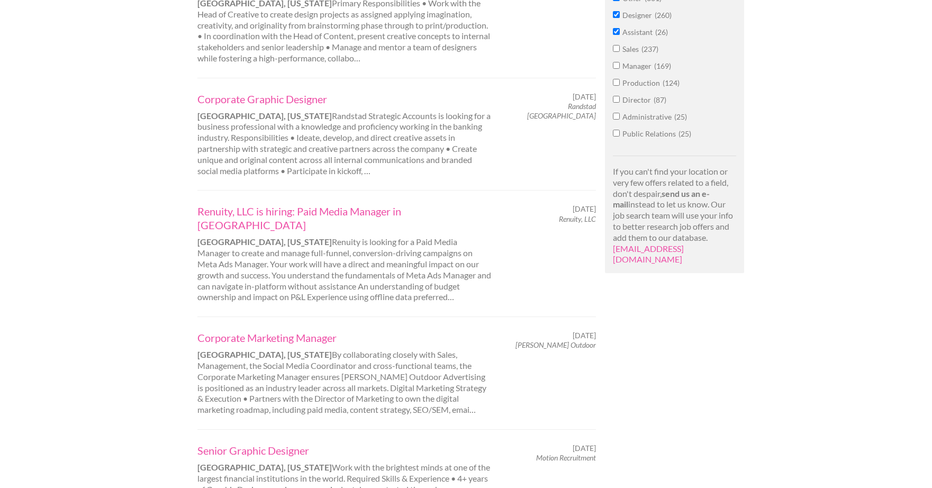
click at [241, 106] on link "Corporate Graphic Designer" at bounding box center [344, 99] width 294 height 14
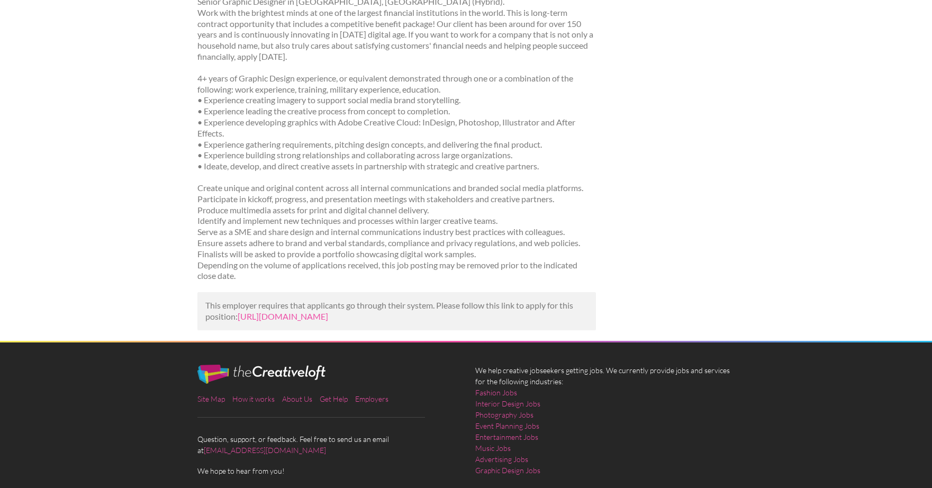
scroll to position [243, 0]
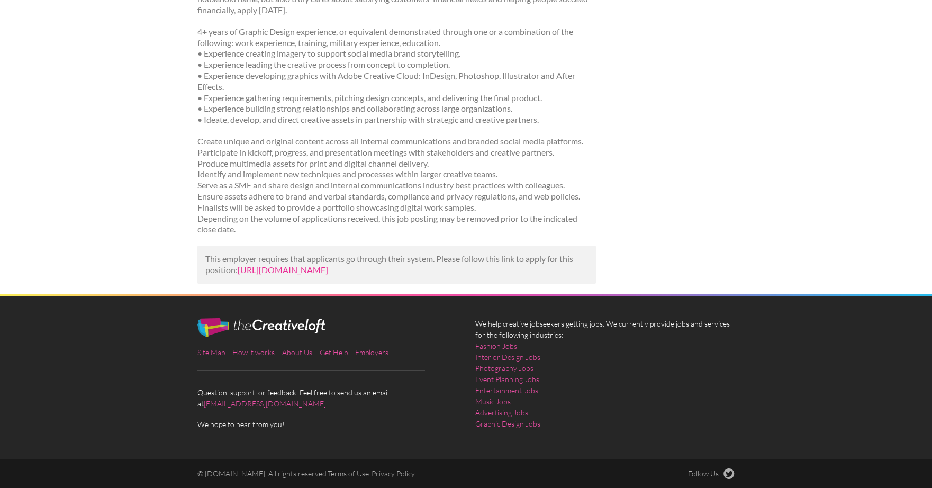
click at [328, 272] on link "[URL][DOMAIN_NAME]" at bounding box center [283, 270] width 90 height 10
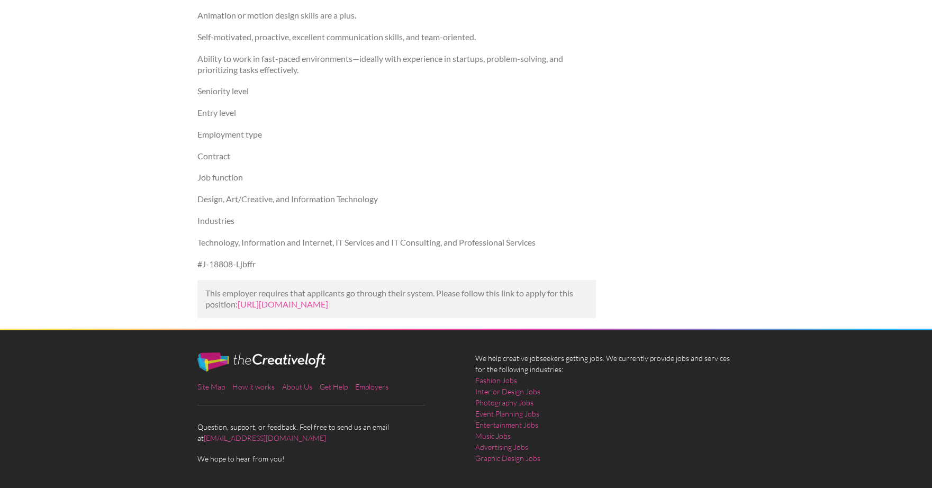
scroll to position [670, 0]
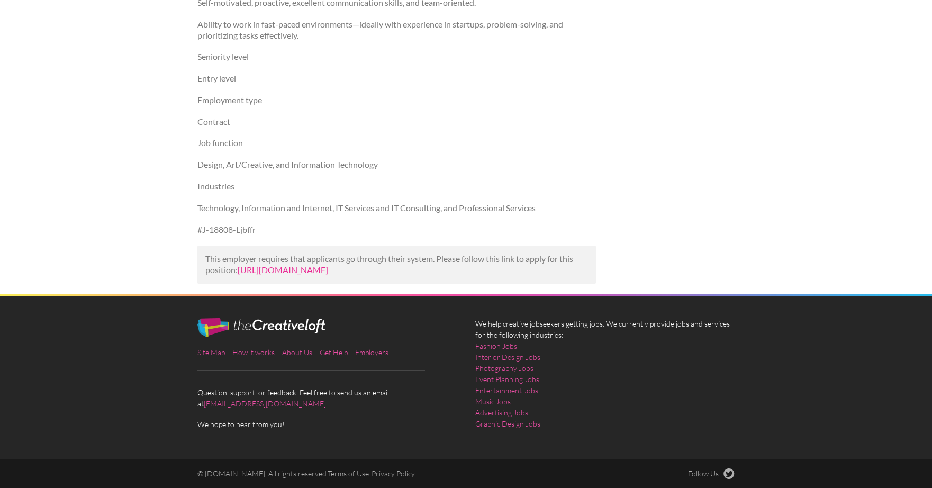
click at [328, 265] on link "https://www.mediabistro.com/jobs/1600940801-talent-network-graphic-designer-and…" at bounding box center [283, 270] width 90 height 10
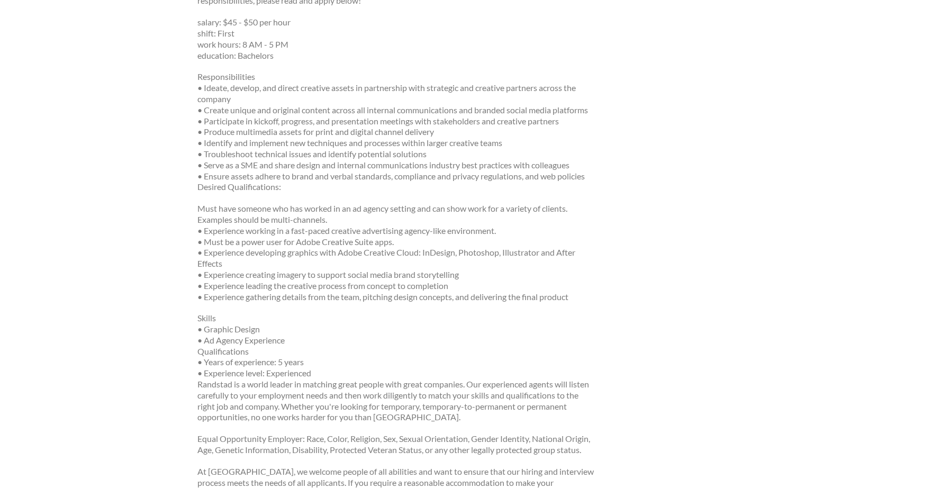
scroll to position [459, 0]
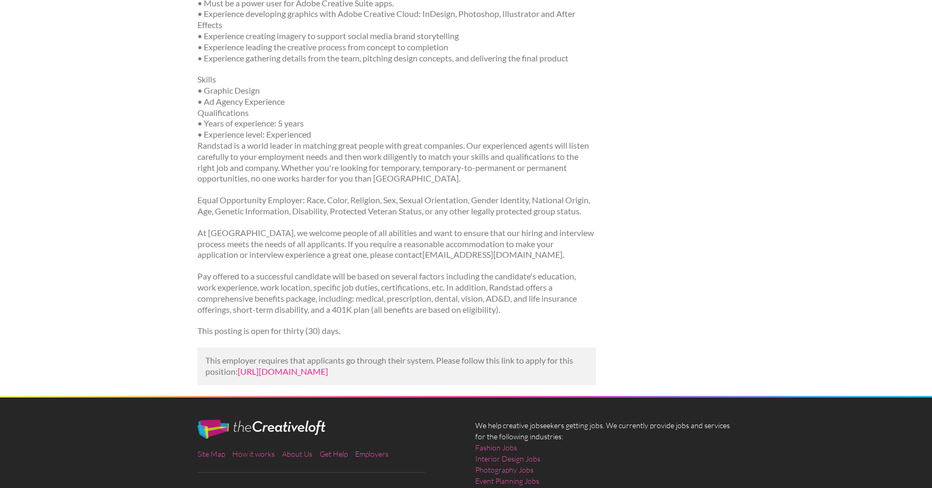
click at [305, 376] on link "https://www.randstadusa.com/jobs/308/ab_4807345/corporate-graphic-designer_char…" at bounding box center [283, 371] width 90 height 10
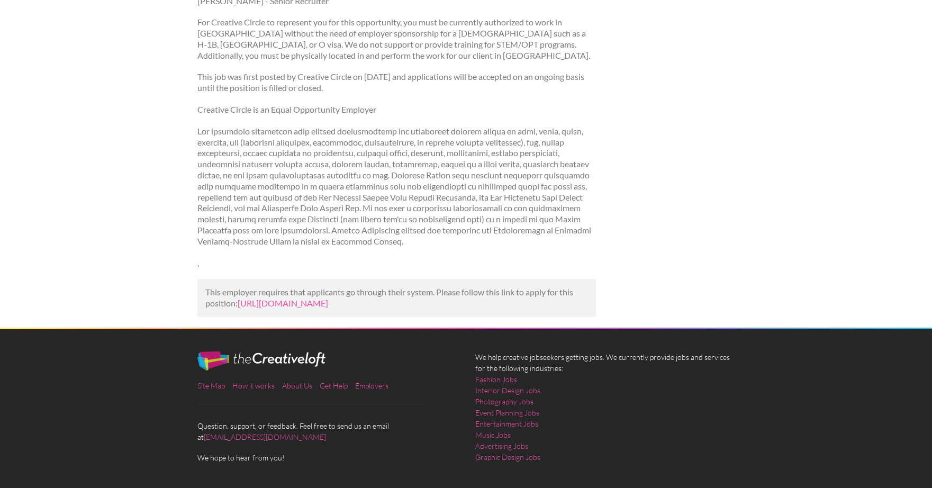
scroll to position [603, 0]
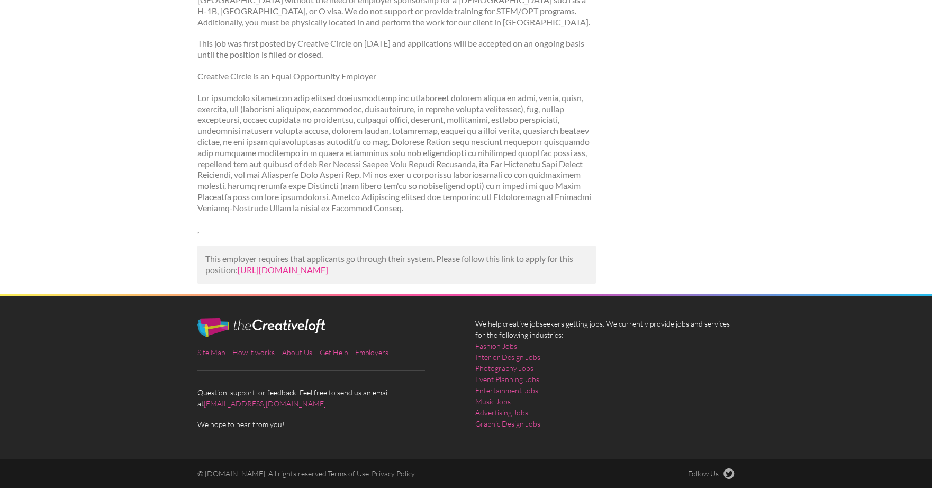
click at [328, 268] on link "[URL][DOMAIN_NAME]" at bounding box center [283, 270] width 90 height 10
